Goal: Transaction & Acquisition: Purchase product/service

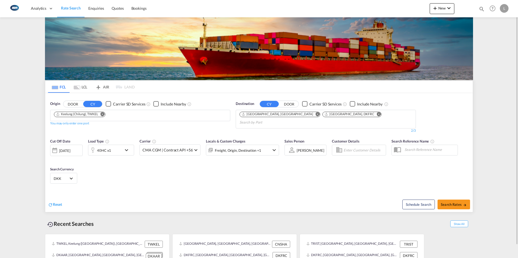
click at [104, 115] on md-icon "Remove" at bounding box center [102, 114] width 4 height 4
click at [97, 115] on input "Chips input." at bounding box center [79, 116] width 51 height 9
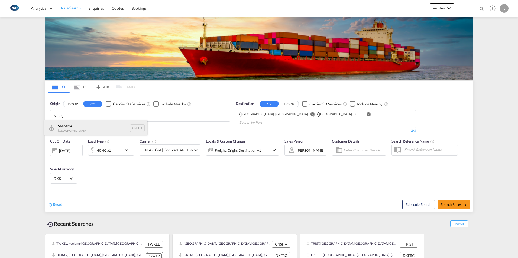
type input "shangh"
click at [74, 126] on div "Shangh ai China CNSHA" at bounding box center [95, 128] width 103 height 16
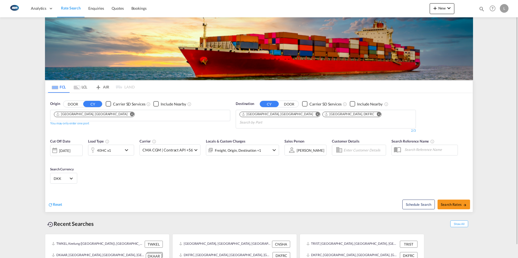
click at [315, 115] on md-icon "Remove" at bounding box center [317, 114] width 4 height 4
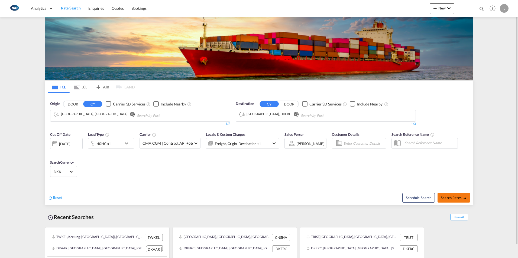
click at [454, 196] on span "Search Rates" at bounding box center [454, 198] width 26 height 4
type input "CNSHA to DKFRC / [DATE]"
